Goal: Task Accomplishment & Management: Manage account settings

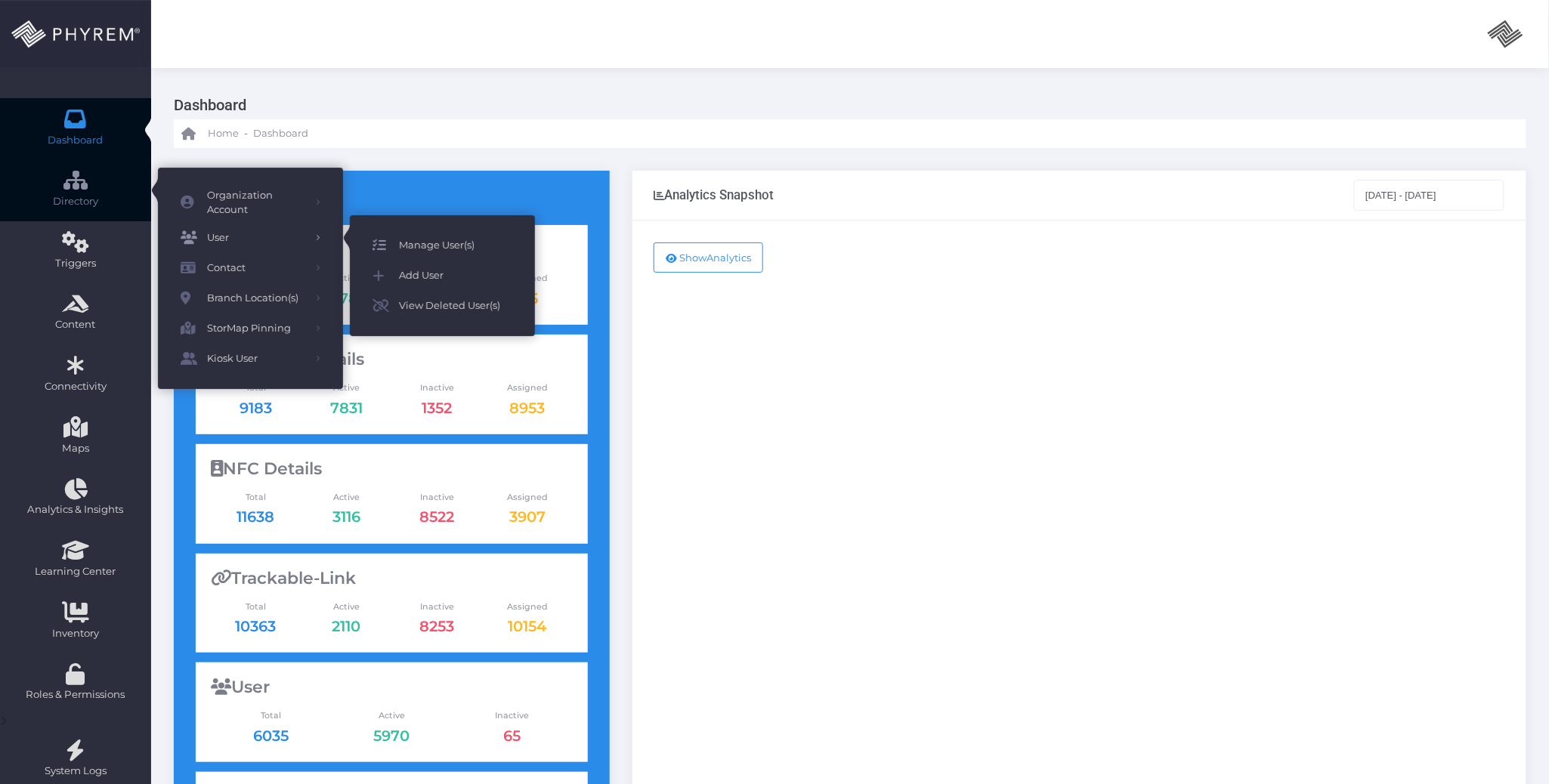
click at [433, 244] on span "Manage User(s)" at bounding box center [455, 245] width 113 height 20
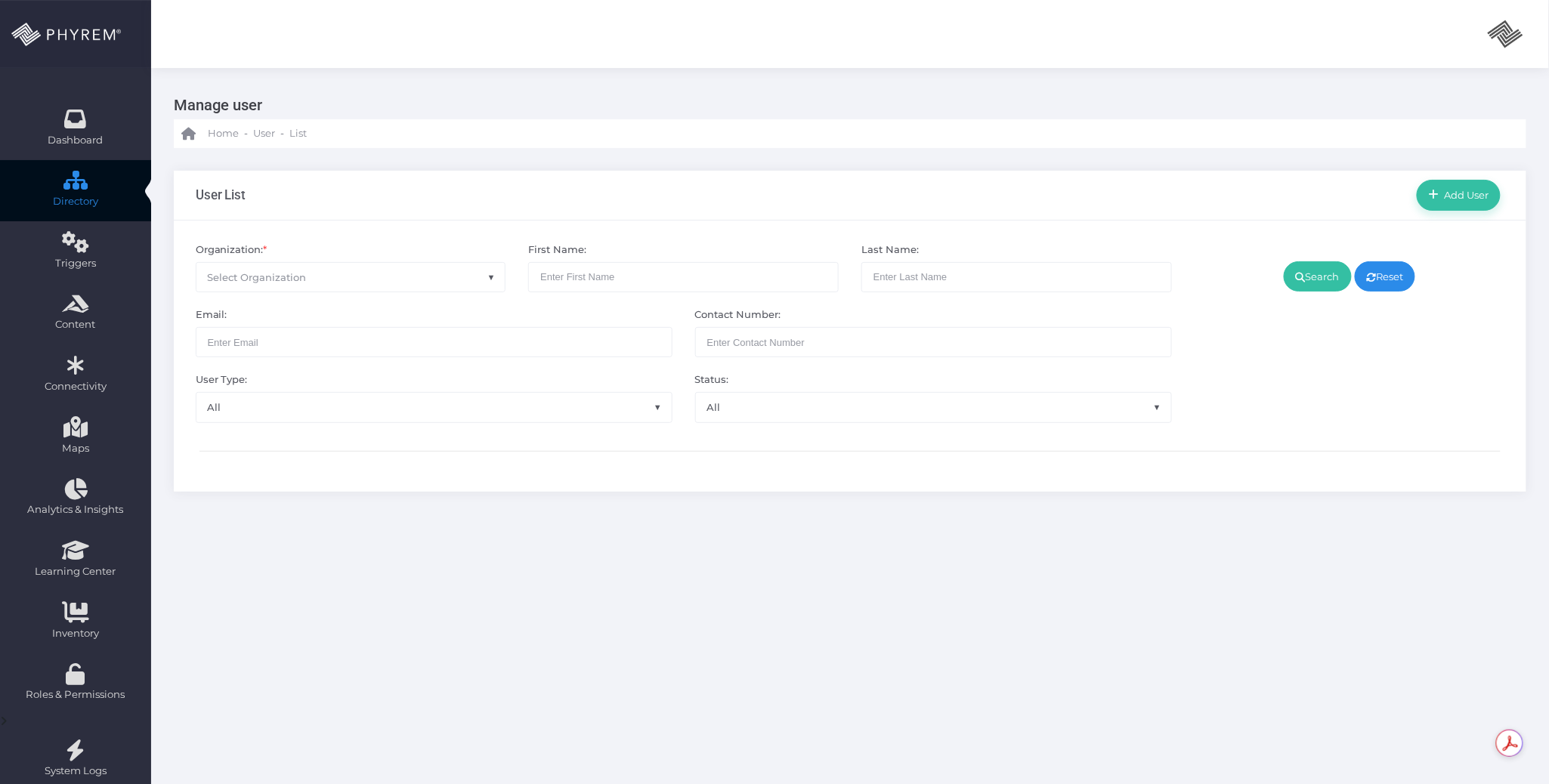
click at [386, 284] on span "Select Organization" at bounding box center [351, 277] width 309 height 29
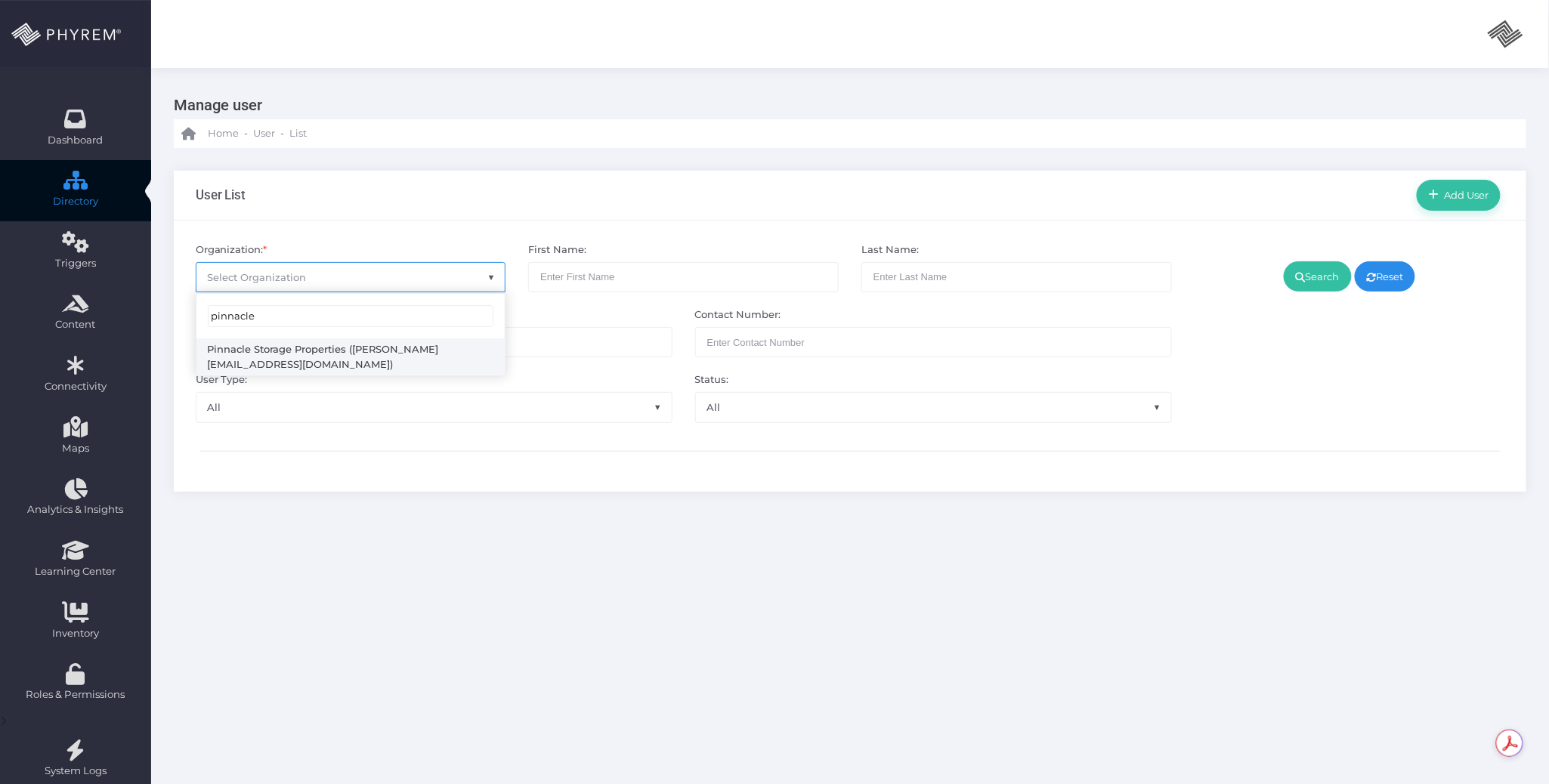
type input "pinnacle"
select select "4799"
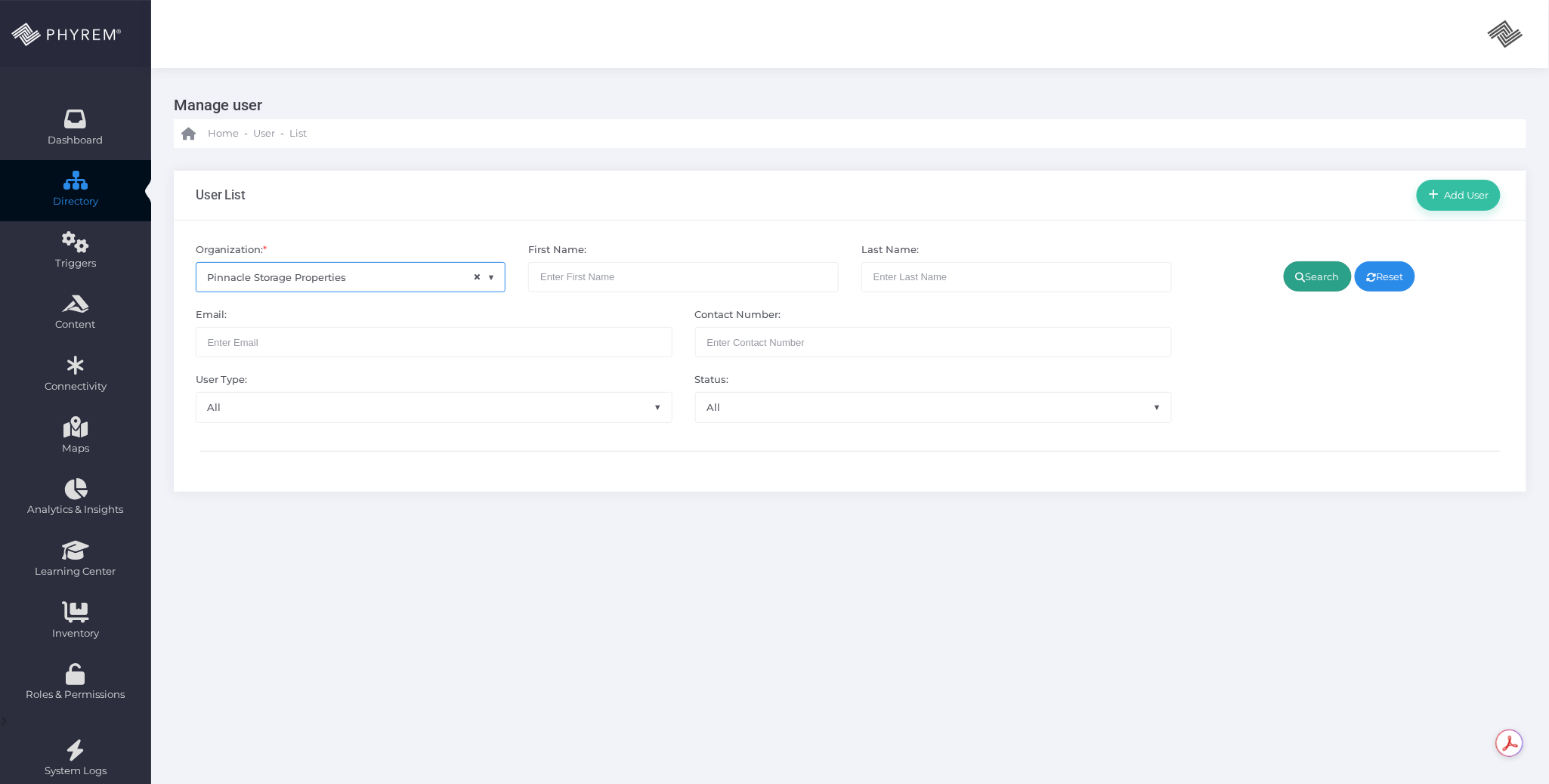
click at [1313, 275] on link "Search" at bounding box center [1318, 276] width 68 height 30
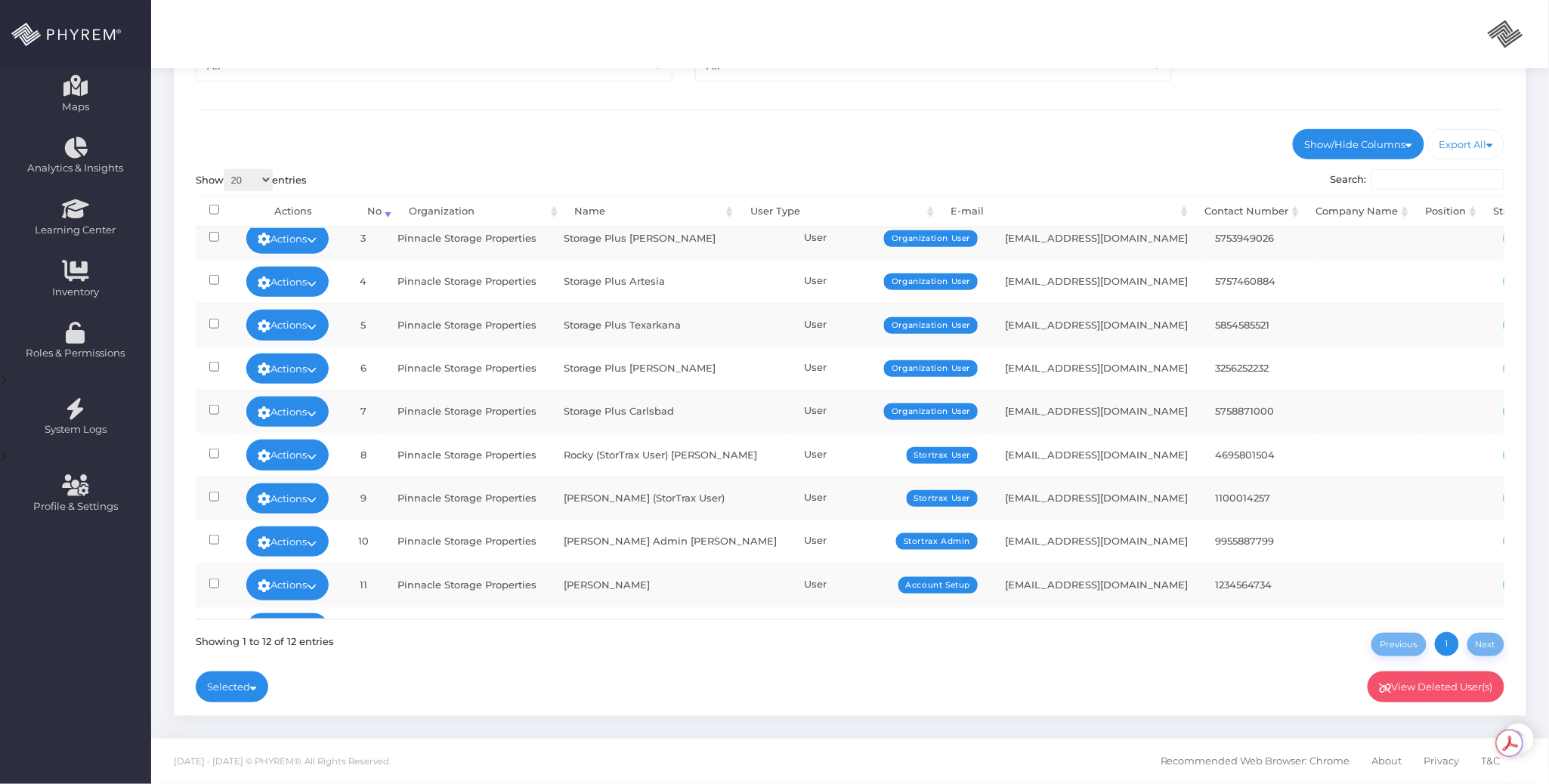
scroll to position [152, 0]
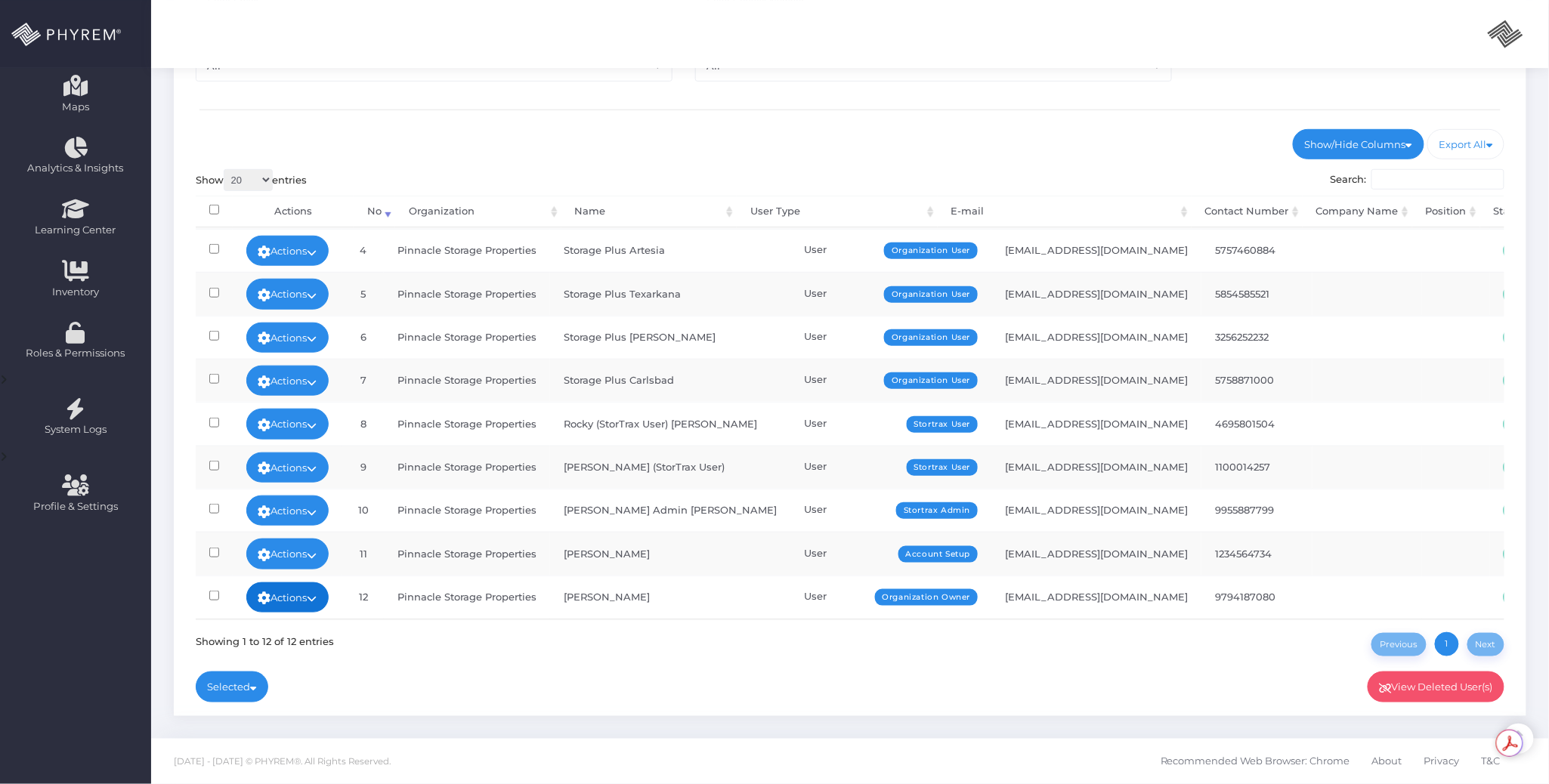
click at [317, 598] on icon at bounding box center [313, 598] width 10 height 0
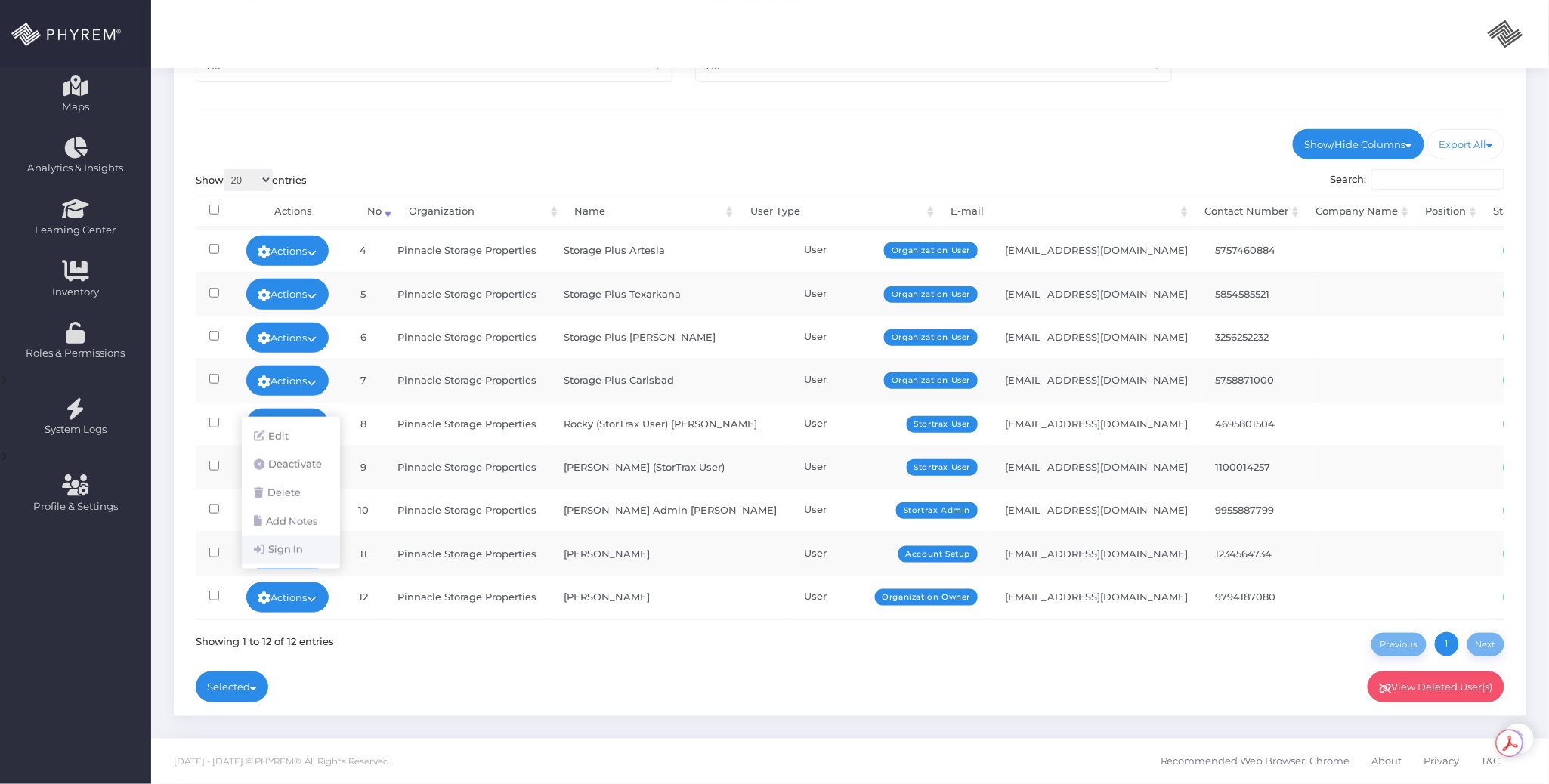
click at [298, 544] on link "Sign In" at bounding box center [291, 550] width 98 height 29
